Goal: Information Seeking & Learning: Learn about a topic

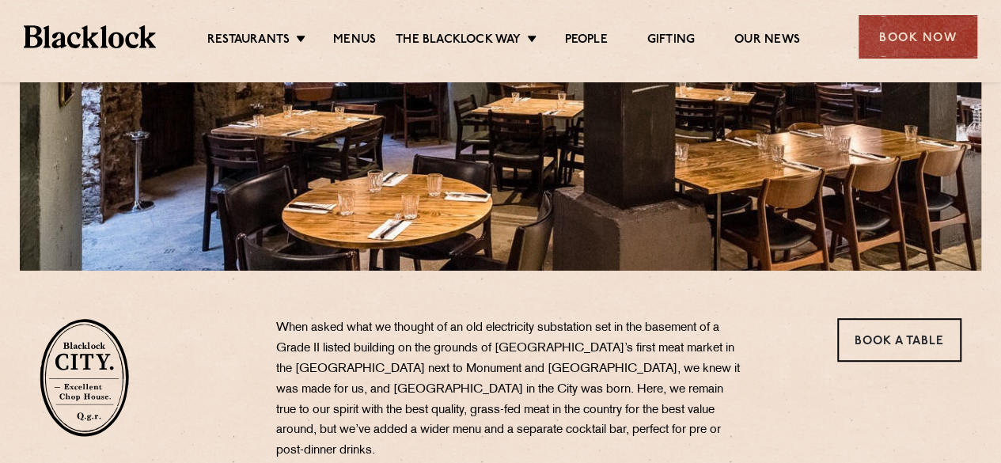
scroll to position [582, 0]
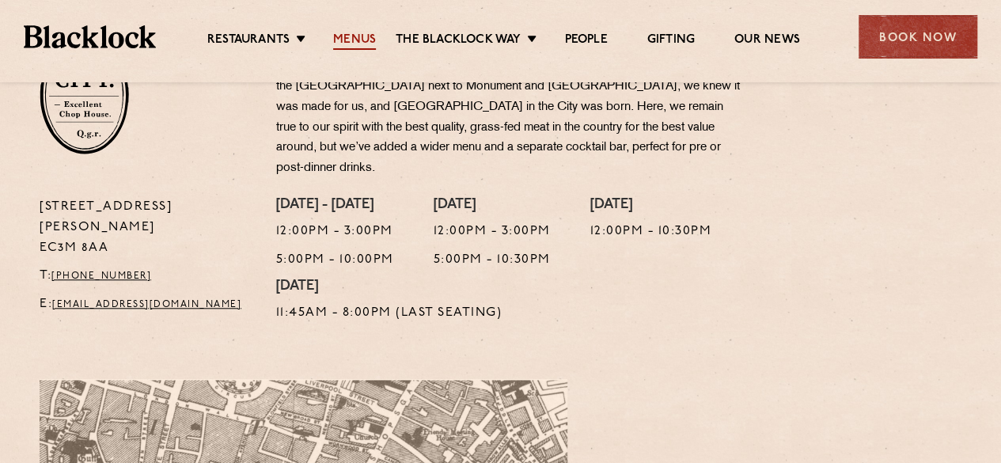
click at [350, 37] on link "Menus" at bounding box center [354, 40] width 43 height 17
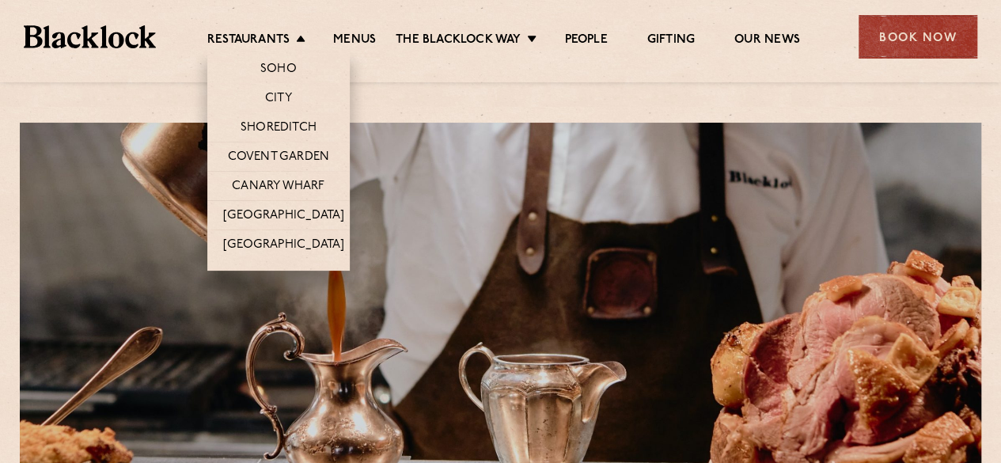
click at [285, 89] on li "City" at bounding box center [278, 97] width 142 height 29
click at [285, 97] on link "City" at bounding box center [278, 99] width 27 height 17
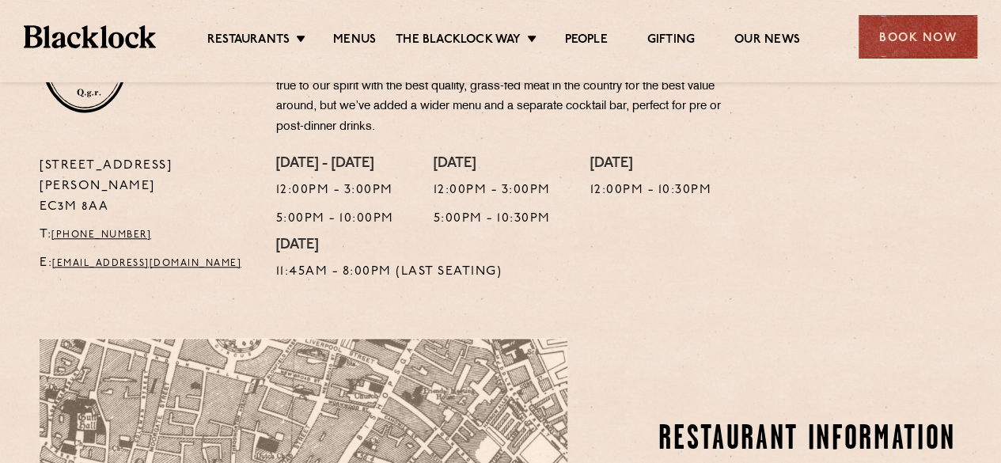
scroll to position [624, 0]
click at [359, 32] on link "Menus" at bounding box center [354, 40] width 43 height 17
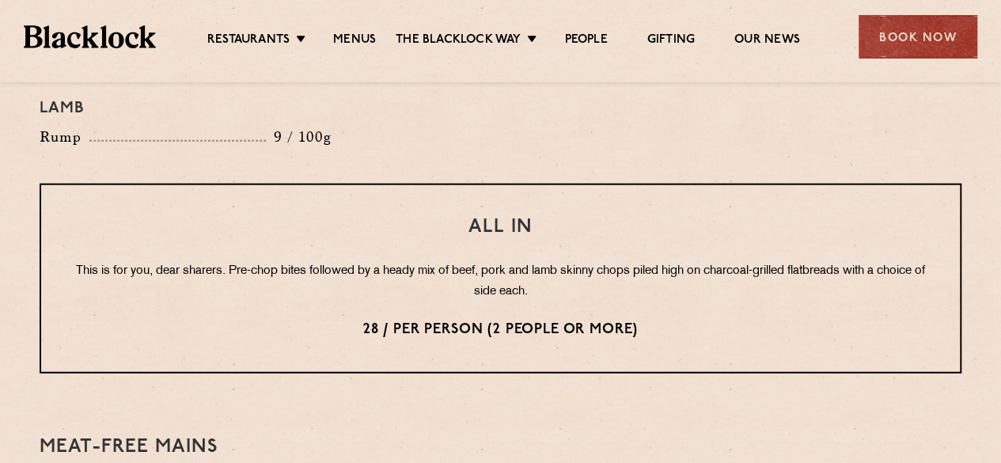
scroll to position [1934, 0]
